Goal: Navigation & Orientation: Go to known website

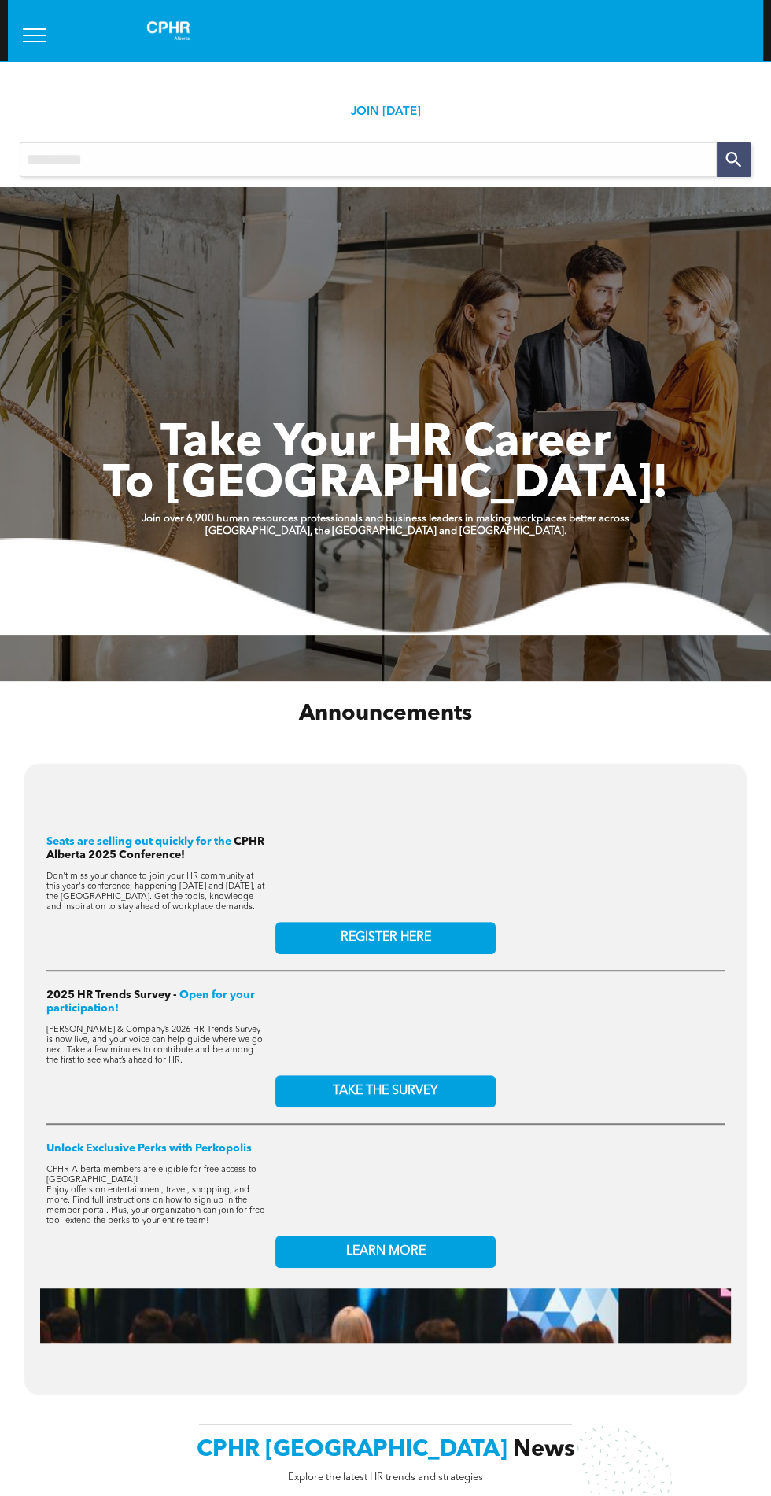
click at [22, 32] on button "menu" at bounding box center [34, 35] width 41 height 41
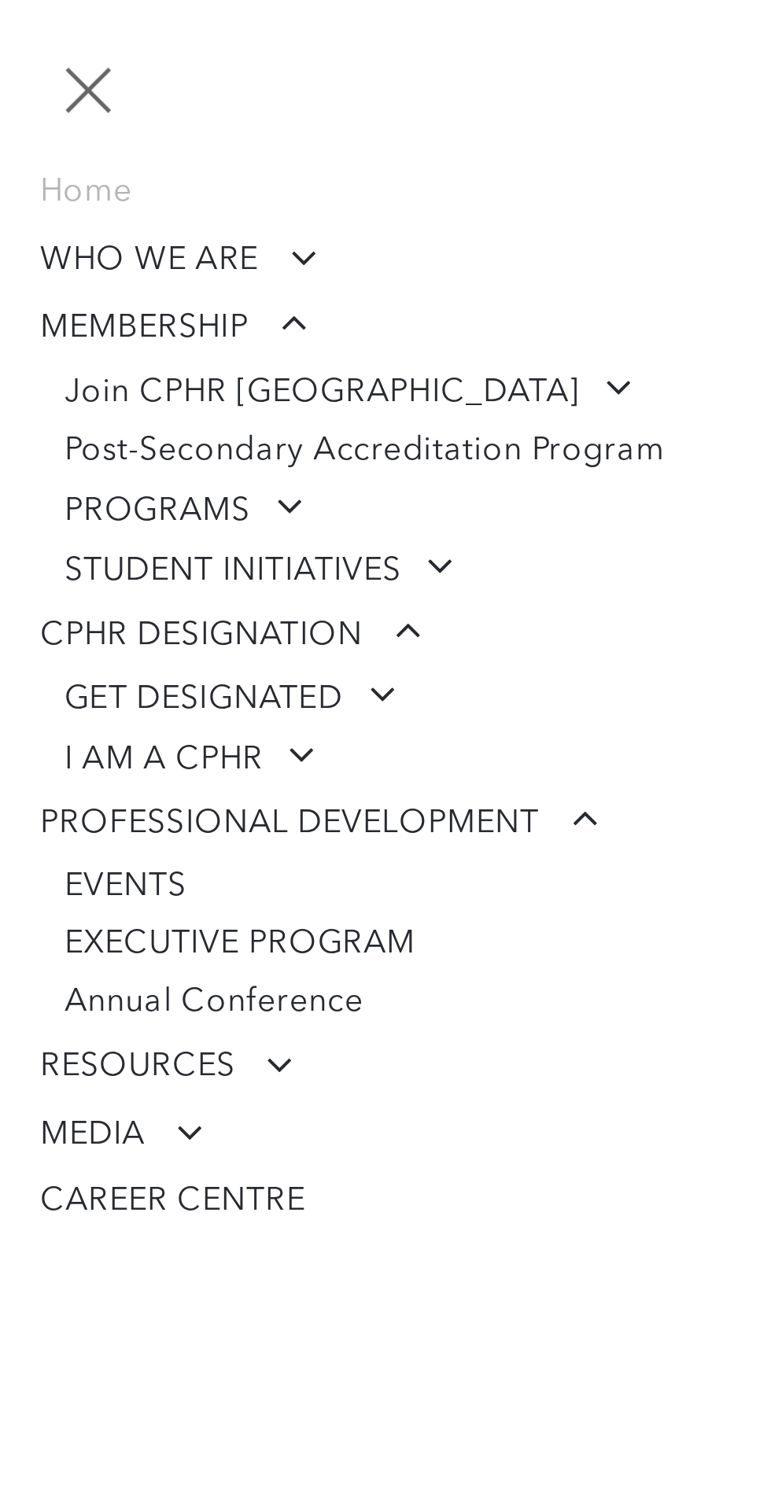
click at [35, 31] on button "menu" at bounding box center [34, 35] width 41 height 41
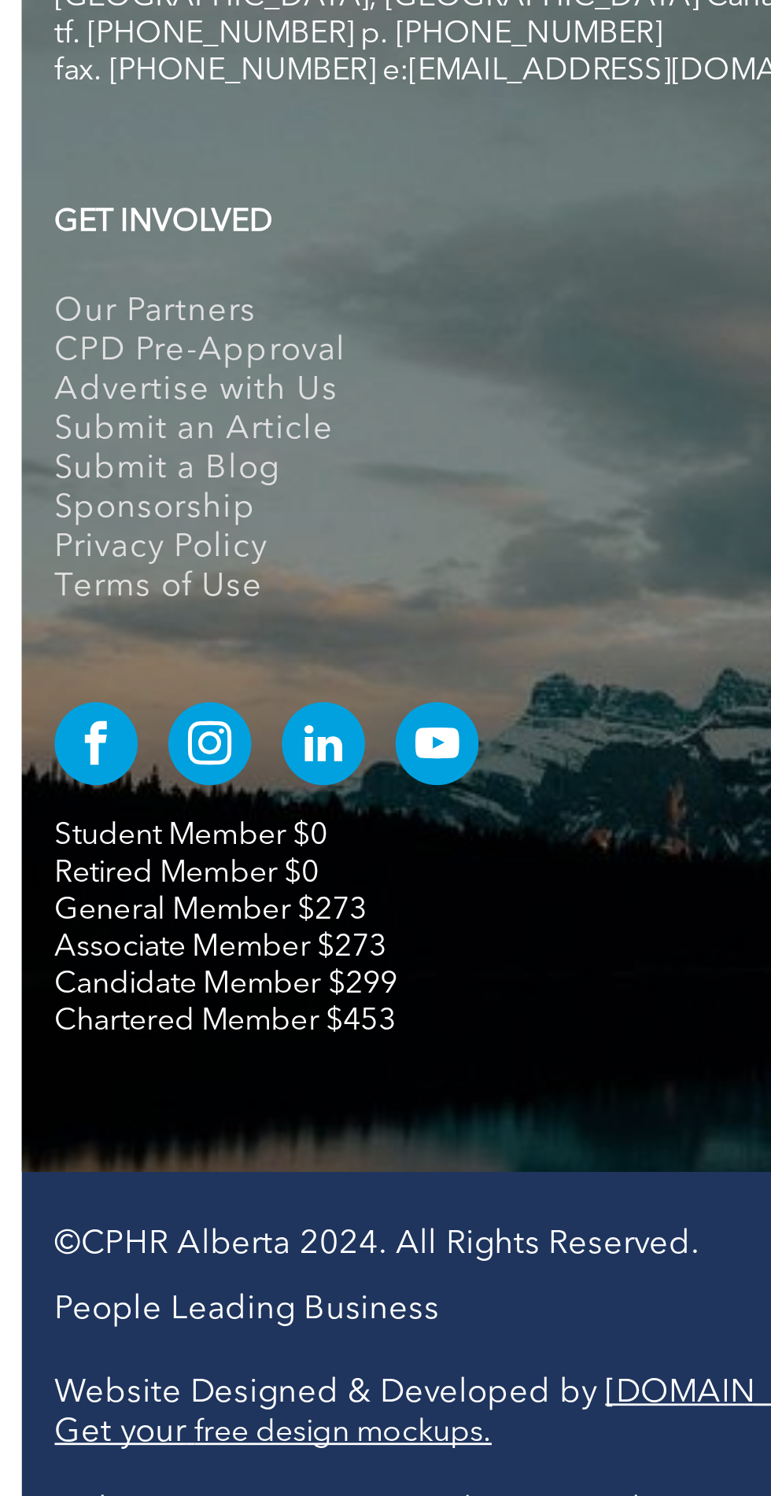
scroll to position [2494, 0]
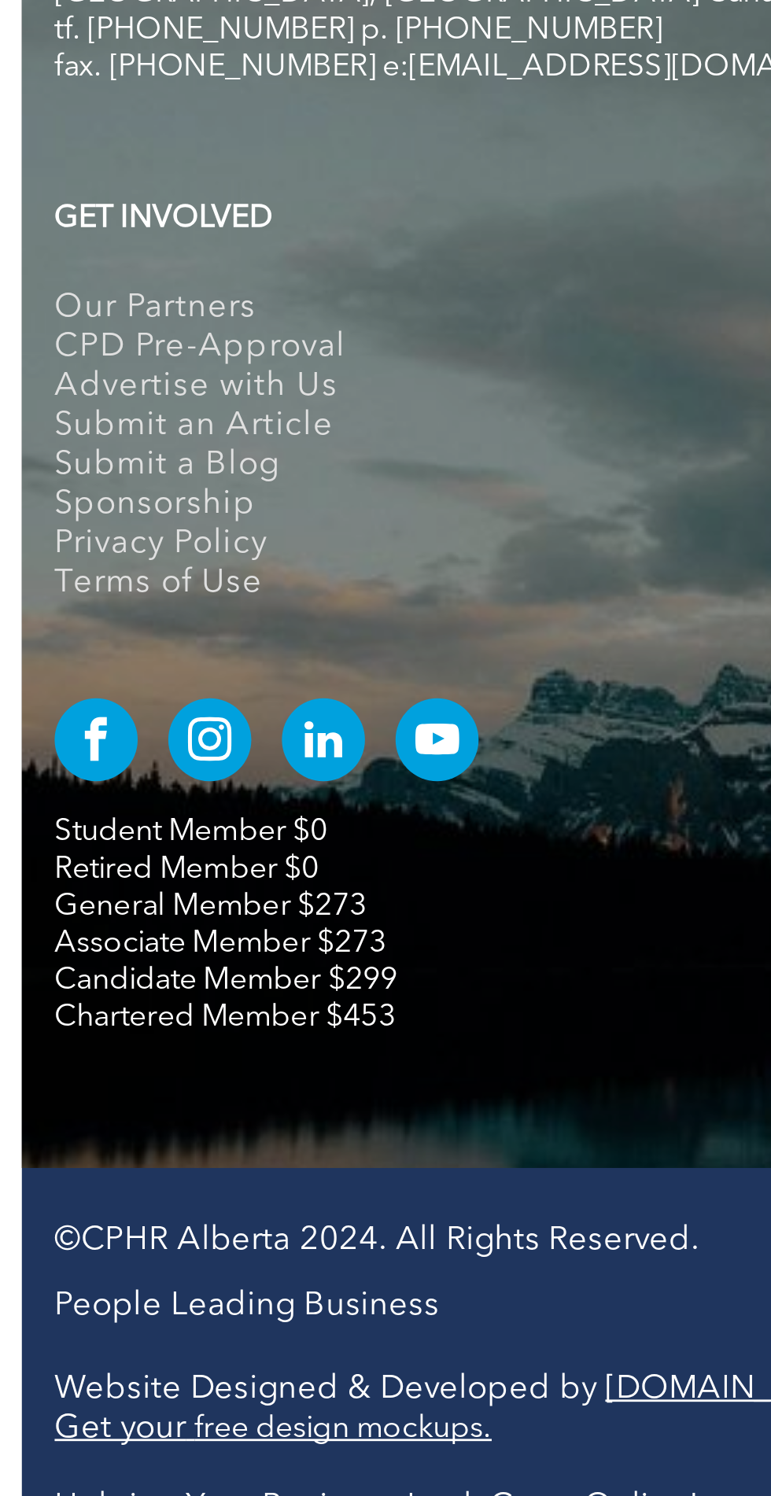
click at [28, 1209] on span "facebook" at bounding box center [35, 1224] width 30 height 30
